Goal: Information Seeking & Learning: Learn about a topic

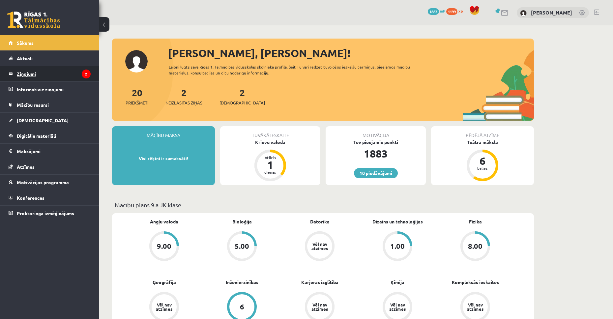
click at [49, 70] on legend "Ziņojumi 2" at bounding box center [54, 73] width 74 height 15
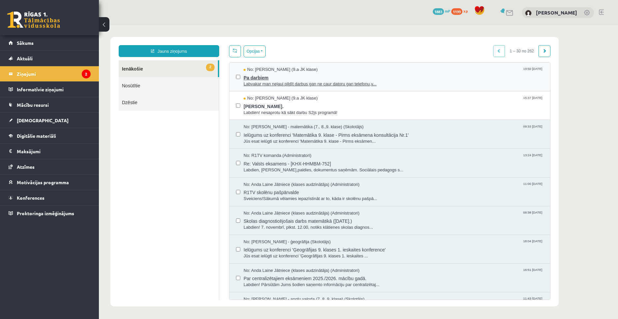
click at [263, 82] on span "Labvakar man neļauj pildīt darbus gan ne caur datoru gan telefonu,v..." at bounding box center [393, 84] width 300 height 6
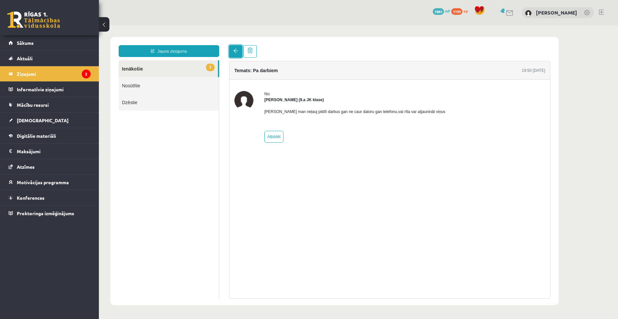
click at [238, 54] on link at bounding box center [235, 51] width 13 height 13
click at [234, 55] on link at bounding box center [235, 51] width 13 height 13
click at [235, 54] on link at bounding box center [235, 51] width 13 height 13
click at [204, 66] on link "1 Ienākošie" at bounding box center [168, 68] width 99 height 17
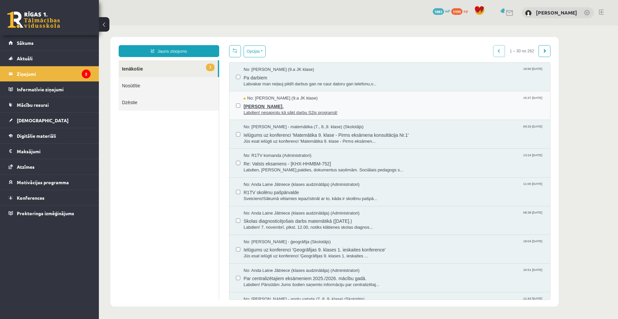
click at [268, 111] on span "Labdien! nesaprotu kā sākt darbu S2js programā!" at bounding box center [393, 113] width 300 height 6
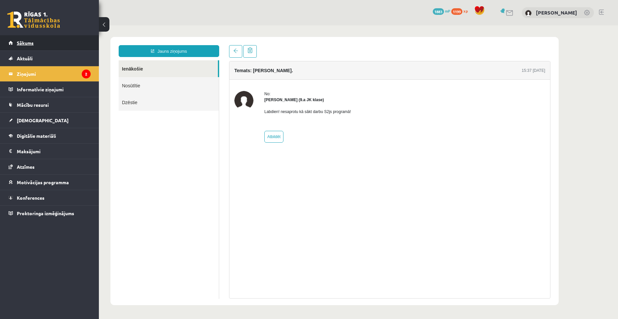
click at [55, 44] on link "Sākums" at bounding box center [50, 42] width 82 height 15
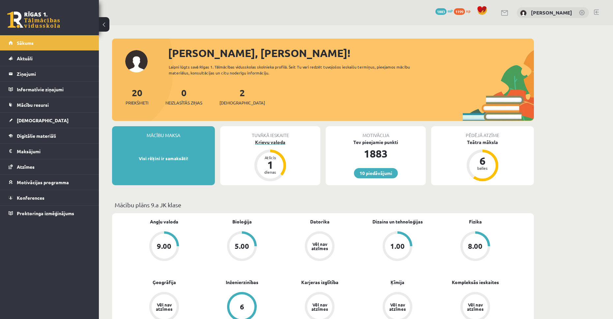
click at [275, 142] on div "Krievu valoda" at bounding box center [270, 142] width 100 height 7
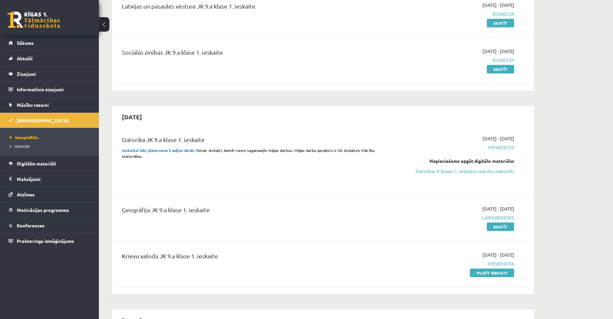
scroll to position [98, 0]
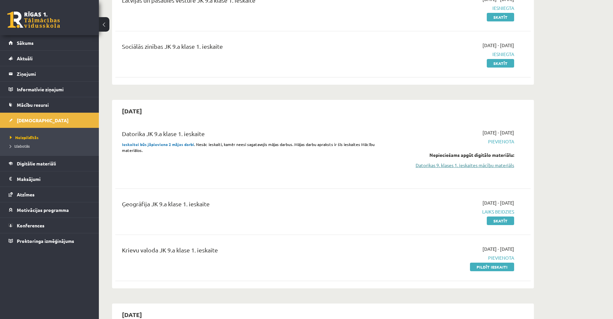
click at [484, 166] on link "Datorikas 9. klases 1. ieskaites mācību materiāls" at bounding box center [452, 165] width 124 height 7
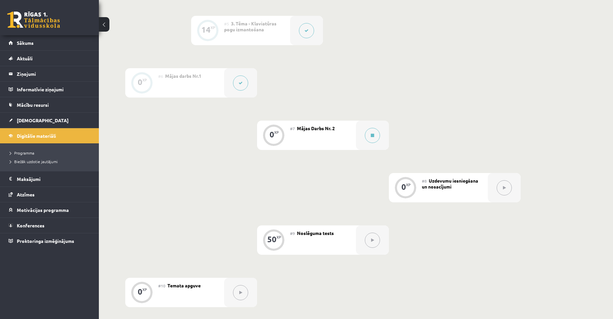
scroll to position [342, 0]
